Goal: Information Seeking & Learning: Learn about a topic

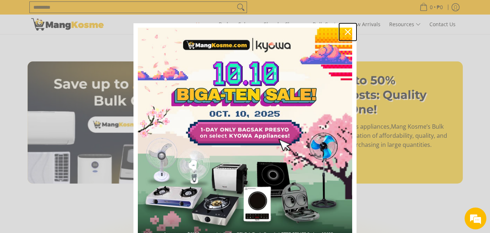
click at [345, 29] on div "Close" at bounding box center [348, 32] width 12 height 12
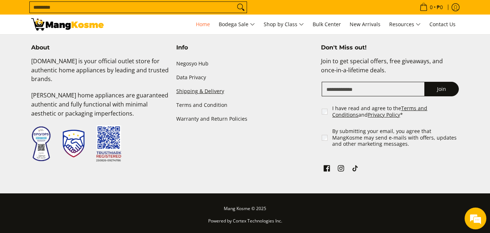
scroll to position [0, 1154]
click at [198, 90] on link "Shipping & Delivery" at bounding box center [245, 91] width 138 height 14
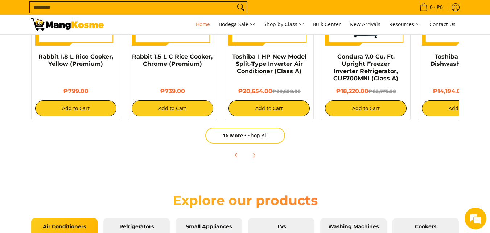
scroll to position [558, 0]
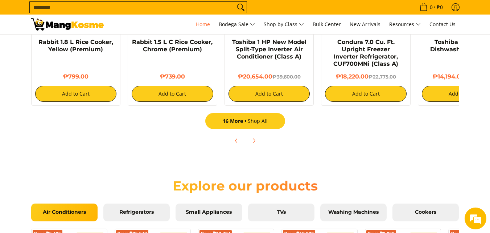
click at [264, 120] on link "16 More Shop All" at bounding box center [245, 121] width 80 height 16
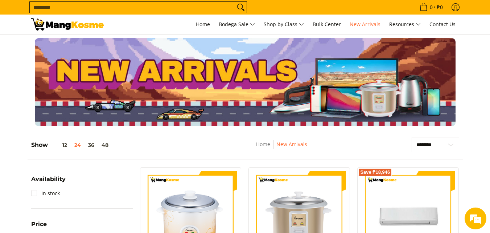
click at [43, 6] on input "Search..." at bounding box center [132, 7] width 205 height 11
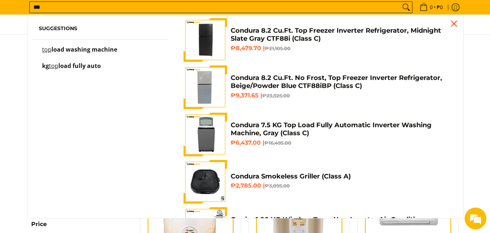
type input "***"
click at [214, 130] on img "Customer Navigation" at bounding box center [205, 134] width 40 height 44
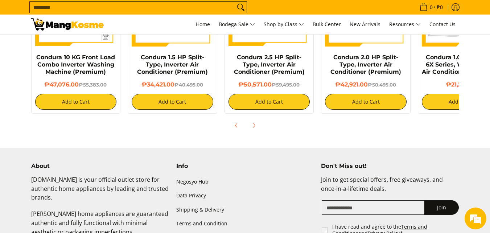
scroll to position [605, 0]
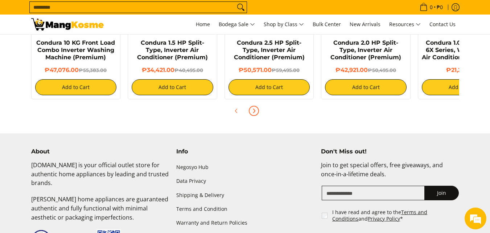
click at [256, 109] on icon "Next" at bounding box center [254, 111] width 6 height 6
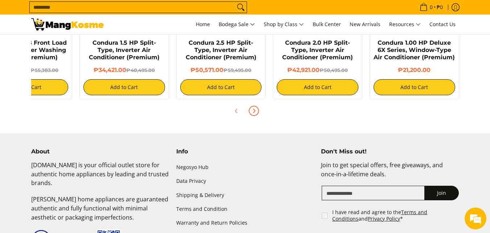
click at [256, 109] on icon "Next" at bounding box center [254, 111] width 6 height 6
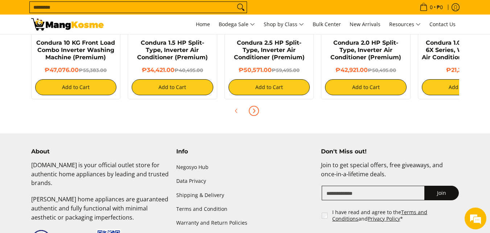
click at [256, 109] on icon "Next" at bounding box center [254, 111] width 6 height 6
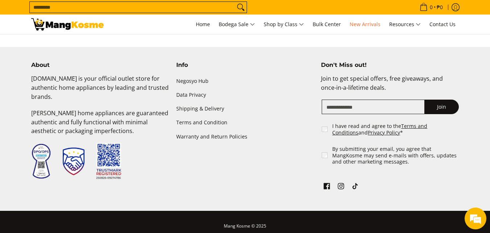
scroll to position [1520, 0]
